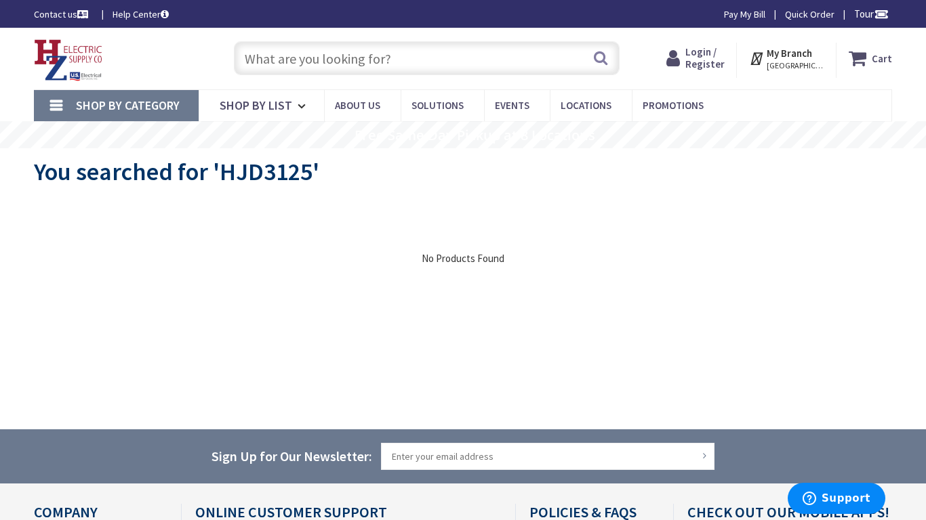
type input "Stormont, [GEOGRAPHIC_DATA], and [STREET_ADDRESS]"
